Goal: Transaction & Acquisition: Download file/media

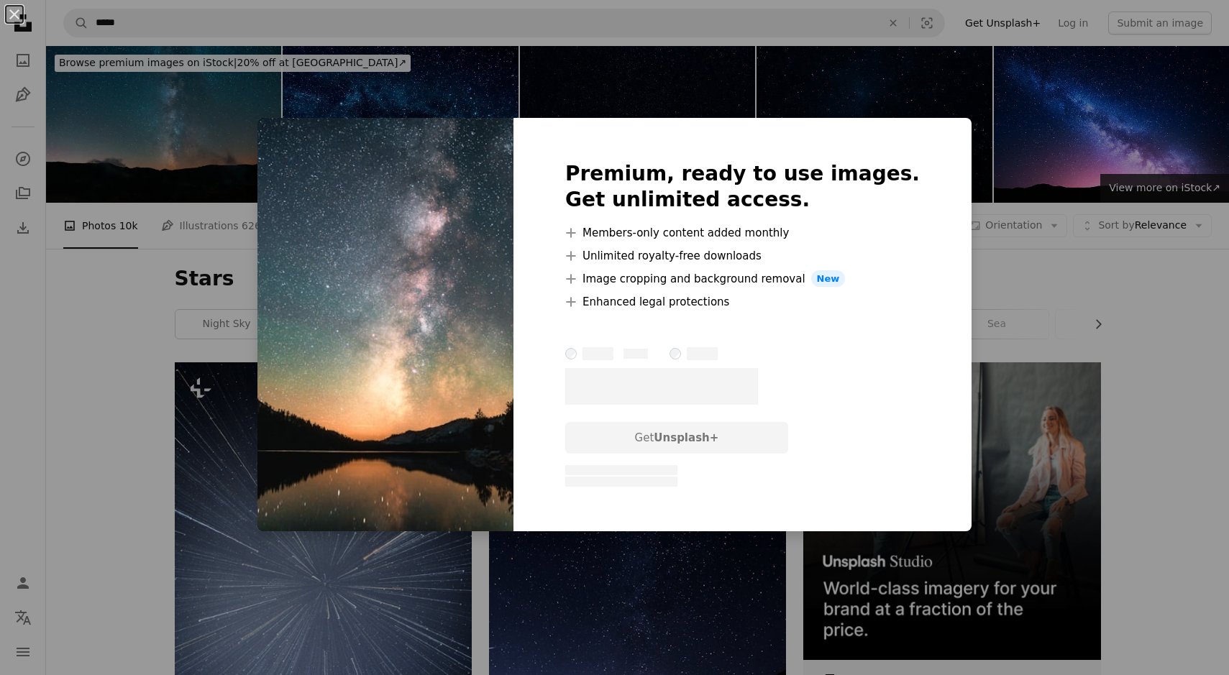
scroll to position [672, 0]
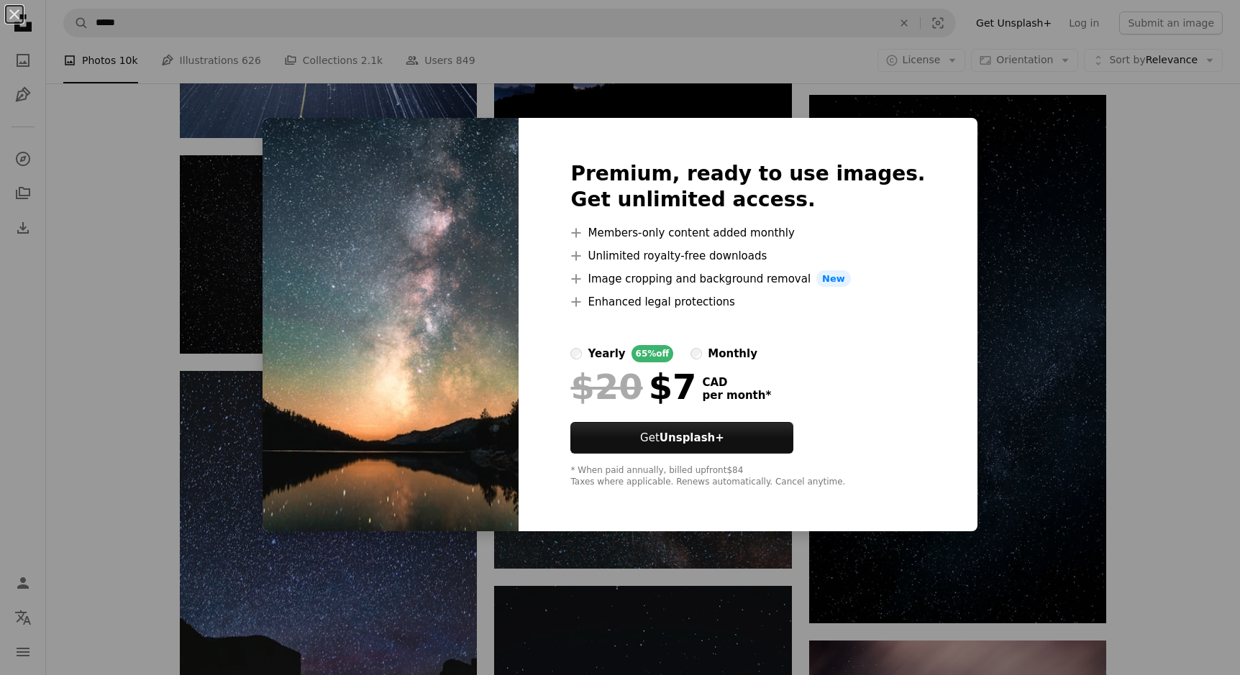
click at [251, 255] on div "An X shape Premium, ready to use images. Get unlimited access. A plus sign Memb…" at bounding box center [620, 337] width 1240 height 675
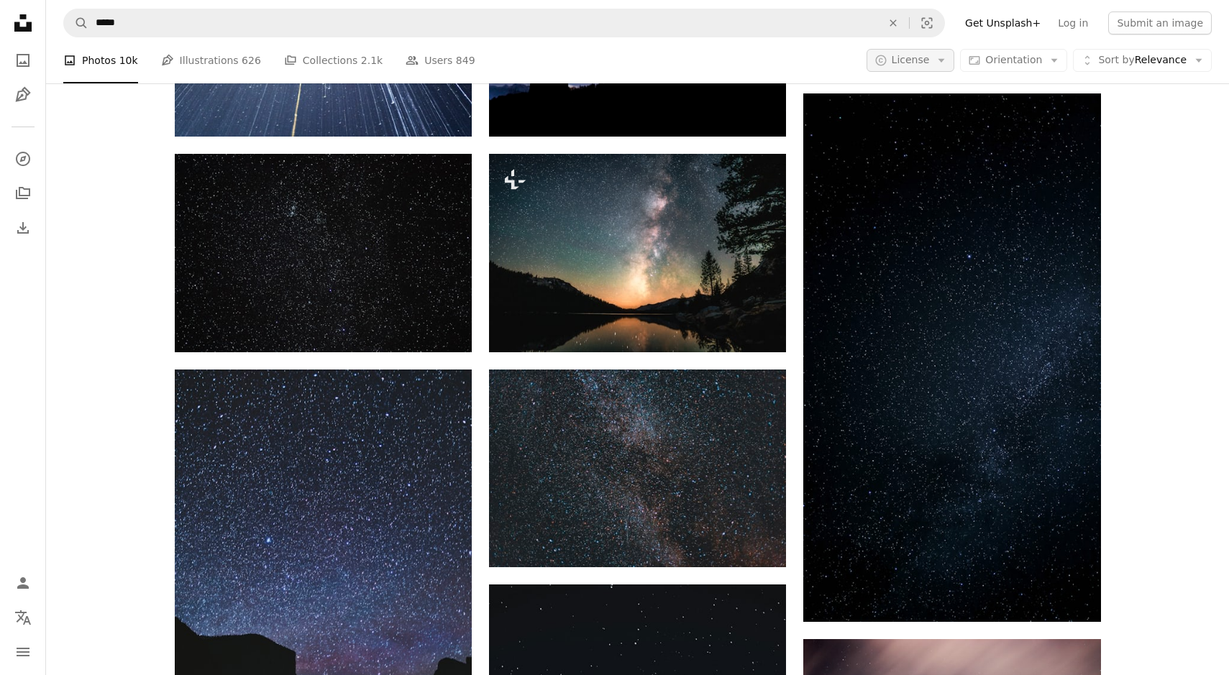
click at [913, 59] on span "License" at bounding box center [911, 60] width 38 height 12
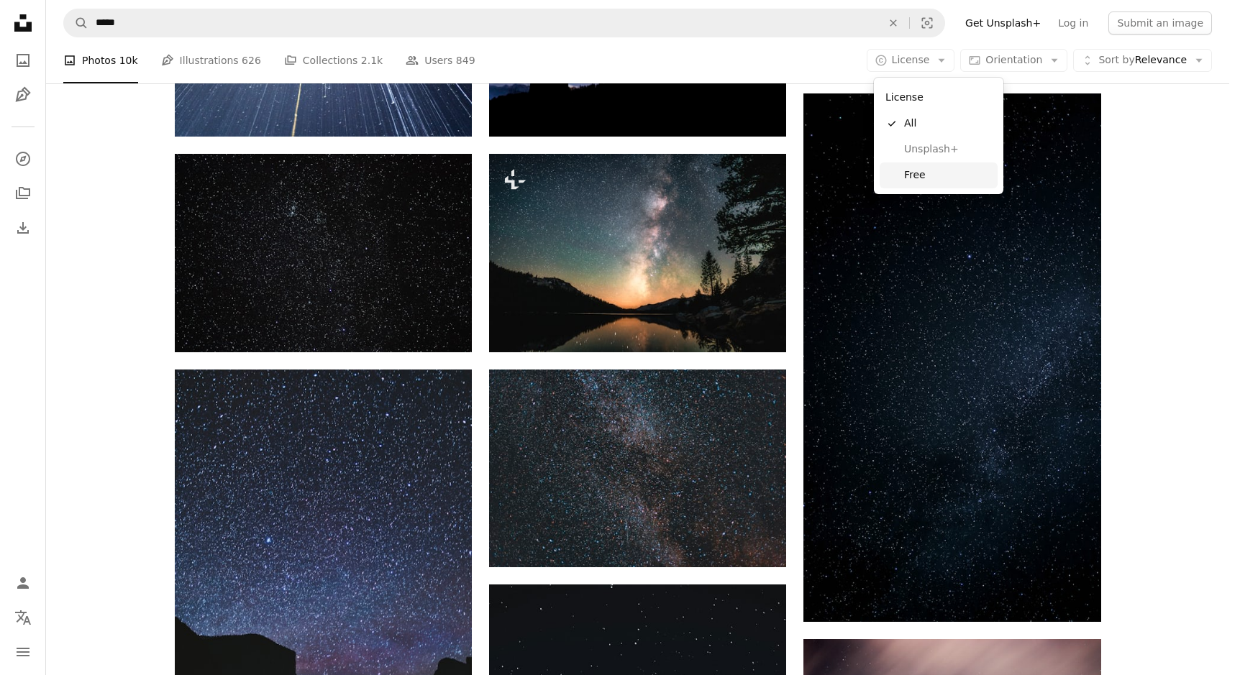
click at [919, 177] on span "Free" at bounding box center [948, 175] width 88 height 14
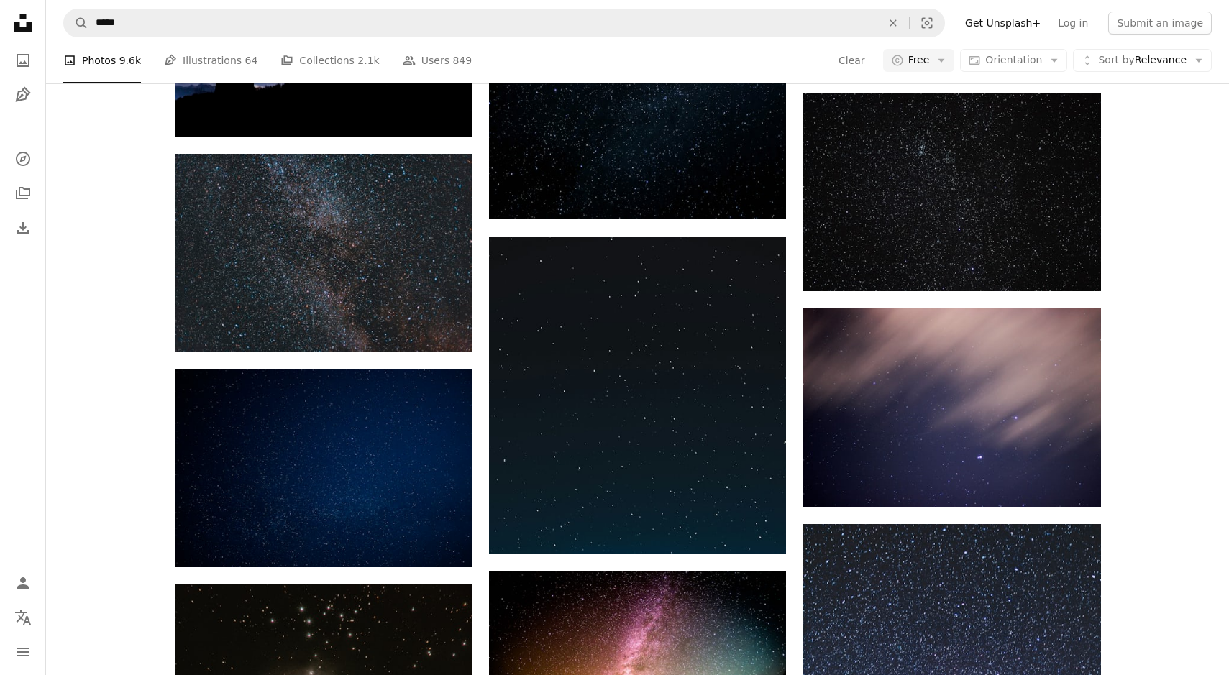
scroll to position [1909, 0]
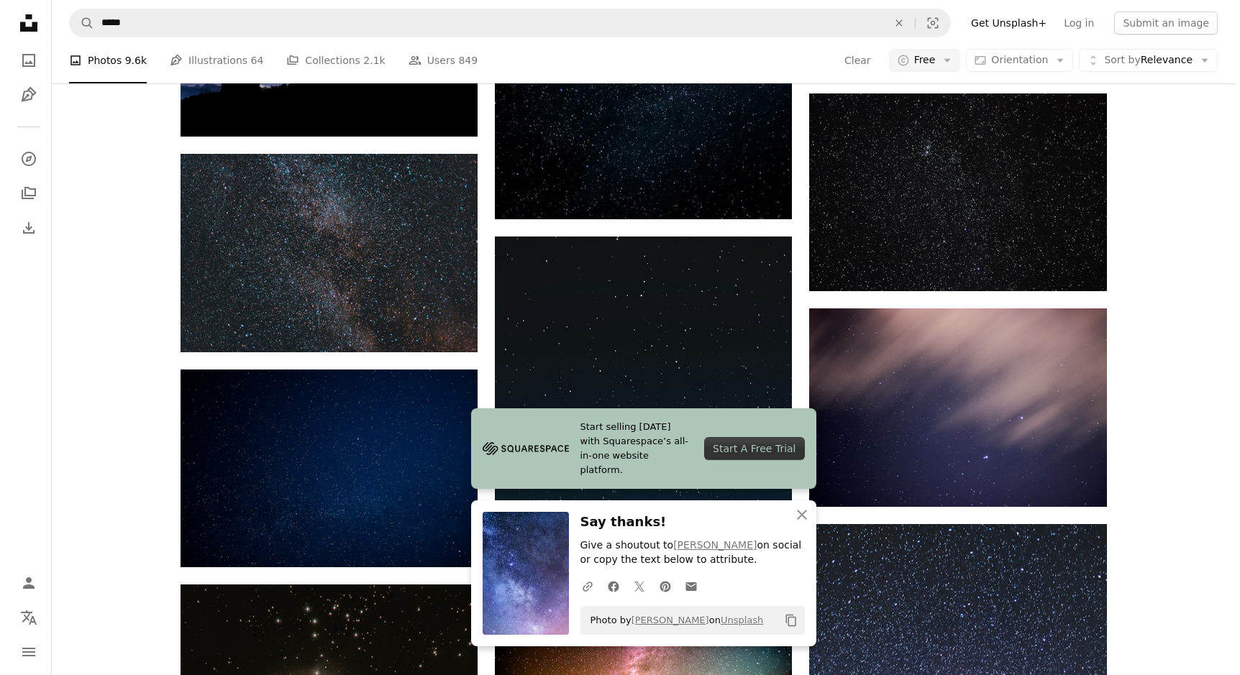
scroll to position [1310, 0]
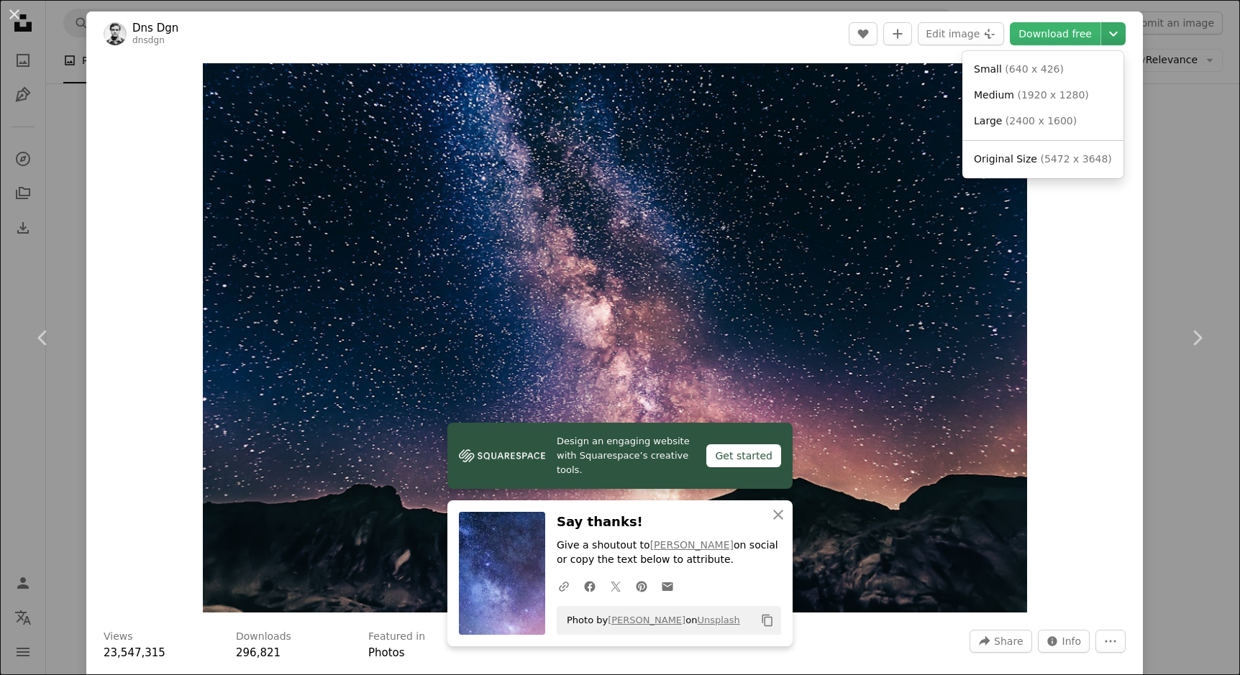
click at [1104, 39] on icon "Chevron down" at bounding box center [1113, 33] width 23 height 17
click at [1074, 157] on span "( 5472 x 3648 )" at bounding box center [1075, 159] width 71 height 12
